Goal: Task Accomplishment & Management: Manage account settings

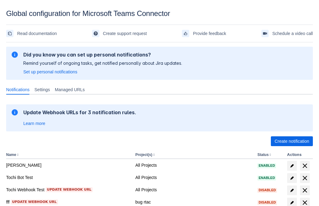
click at [291, 141] on span "Create notification" at bounding box center [291, 141] width 35 height 10
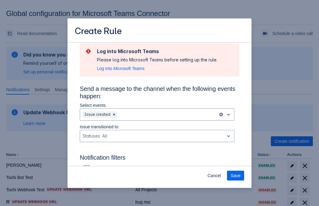
scroll to position [402, 0]
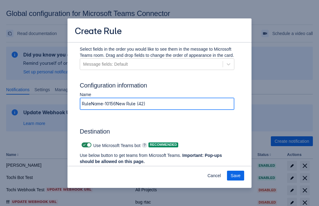
type input "RuleName-101564New Rule (42)"
click at [114, 168] on span "Authenticate in Microsoft Teams" at bounding box center [113, 173] width 61 height 10
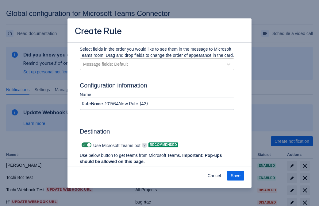
scroll to position [0, 0]
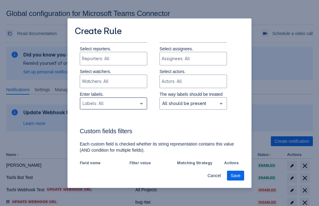
click at [113, 104] on div "Scrollable content" at bounding box center [108, 103] width 52 height 7
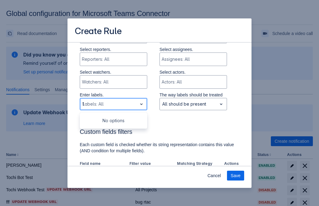
type input "101564_label"
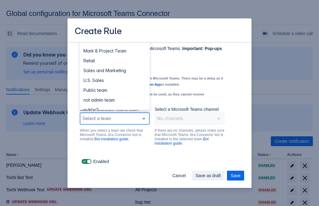
click at [114, 61] on div "Retail" at bounding box center [115, 61] width 70 height 10
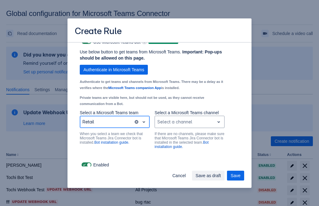
scroll to position [467, 0]
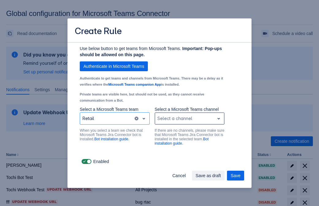
click at [189, 118] on div "Scrollable content" at bounding box center [184, 118] width 55 height 7
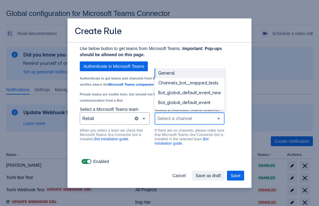
click at [189, 102] on div "Bot_global_default_event" at bounding box center [189, 102] width 70 height 10
click at [221, 175] on span "Save as draft" at bounding box center [208, 175] width 25 height 10
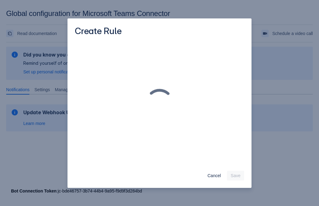
scroll to position [0, 0]
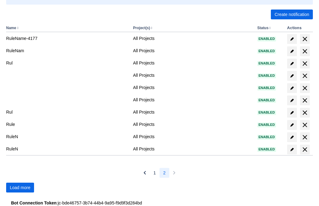
click at [20, 187] on span "Load more" at bounding box center [20, 187] width 21 height 10
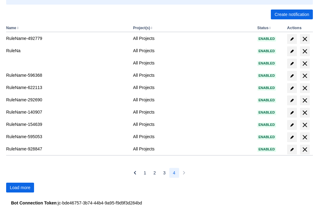
click at [20, 187] on span "Load more" at bounding box center [20, 187] width 21 height 10
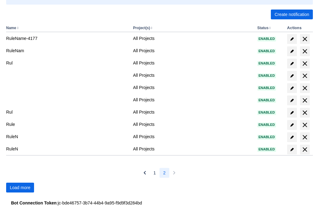
click at [20, 187] on span "Load more" at bounding box center [20, 187] width 21 height 10
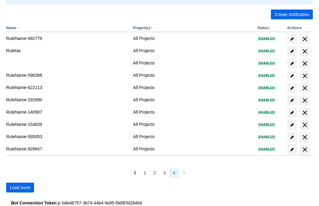
click at [20, 187] on span "Load more" at bounding box center [20, 187] width 21 height 10
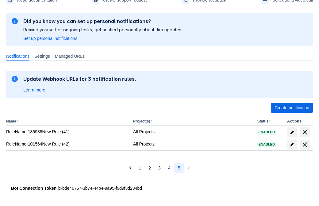
click at [304, 144] on span "delete" at bounding box center [304, 144] width 7 height 7
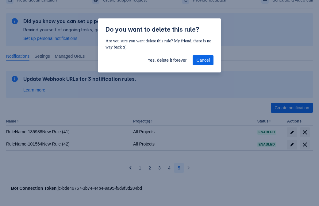
click at [167, 60] on span "Yes, delete it forever" at bounding box center [166, 60] width 39 height 10
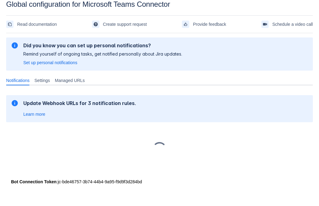
scroll to position [9, 0]
